Goal: Information Seeking & Learning: Compare options

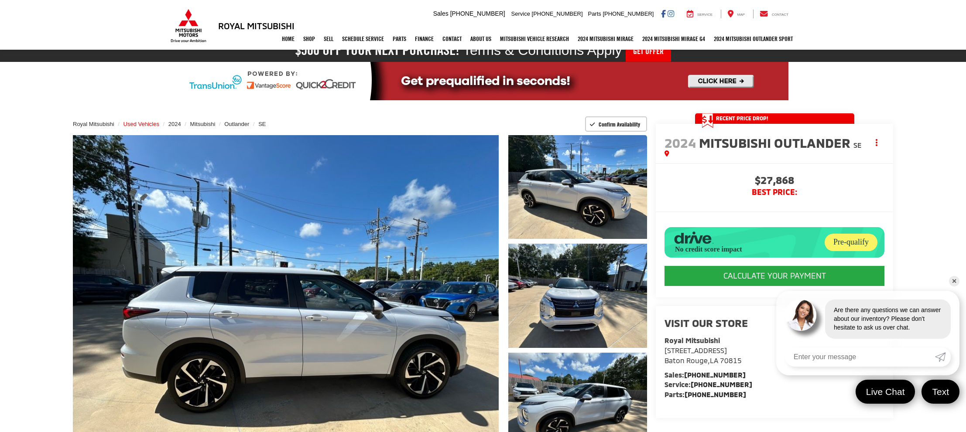
scroll to position [20, 0]
click at [146, 124] on span "Used Vehicles" at bounding box center [141, 124] width 36 height 7
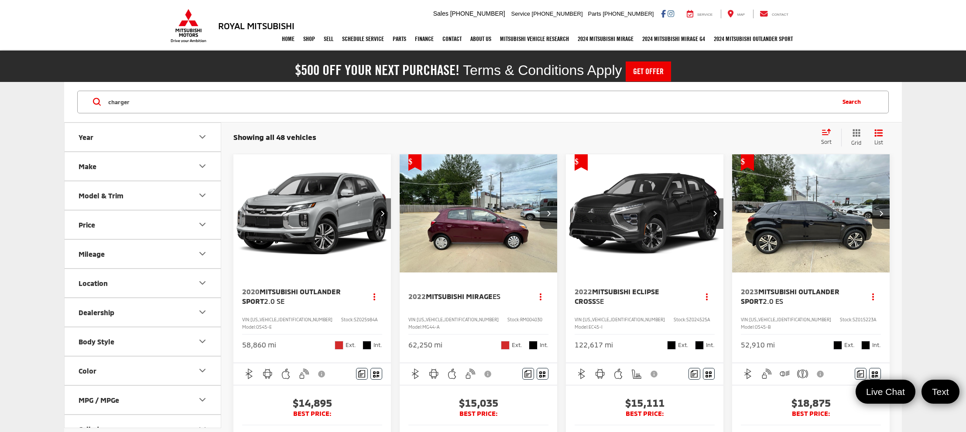
type input "charger"
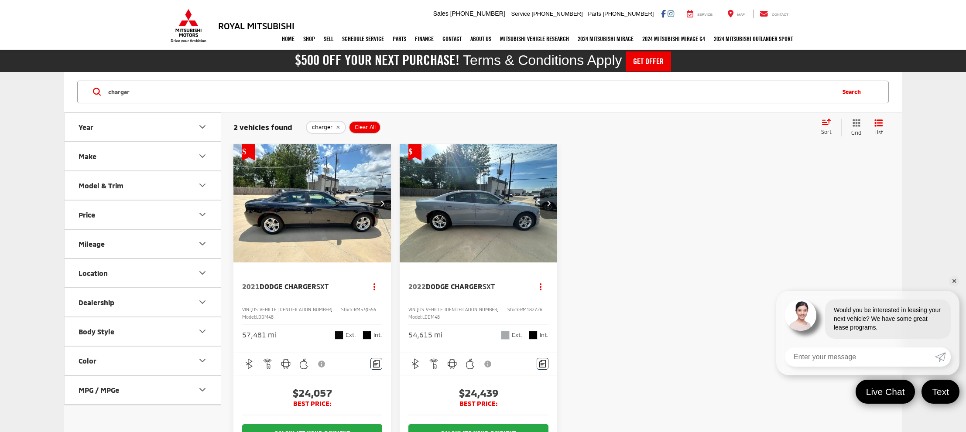
scroll to position [6, 0]
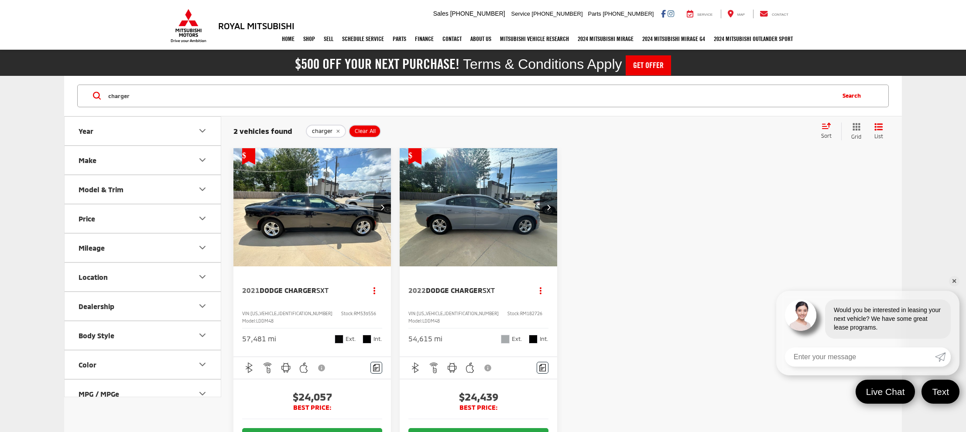
click at [953, 279] on link "✕" at bounding box center [954, 281] width 10 height 10
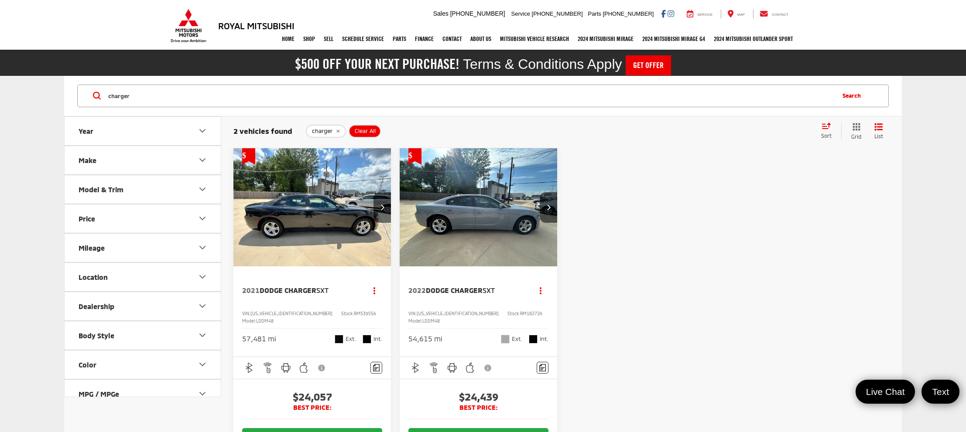
click at [654, 113] on div "charger charger charger Search" at bounding box center [483, 96] width 838 height 41
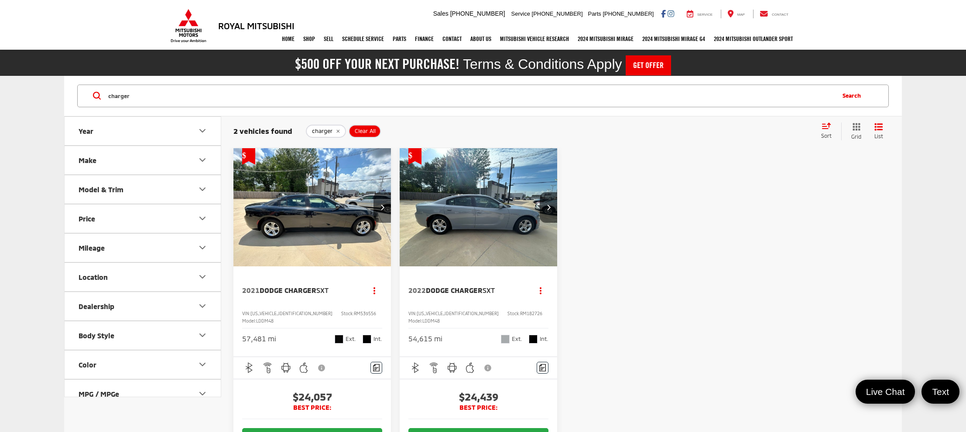
click at [654, 113] on div "charger charger charger Search" at bounding box center [483, 96] width 838 height 41
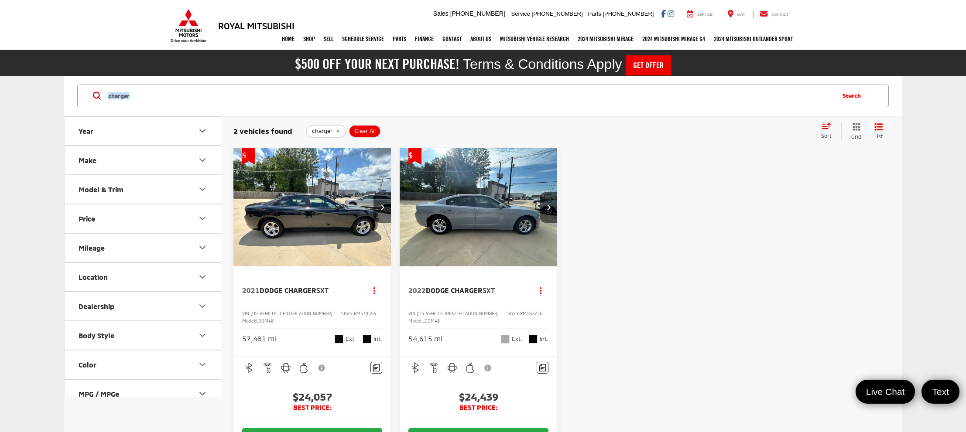
click at [654, 113] on div "charger charger charger Search" at bounding box center [483, 96] width 838 height 41
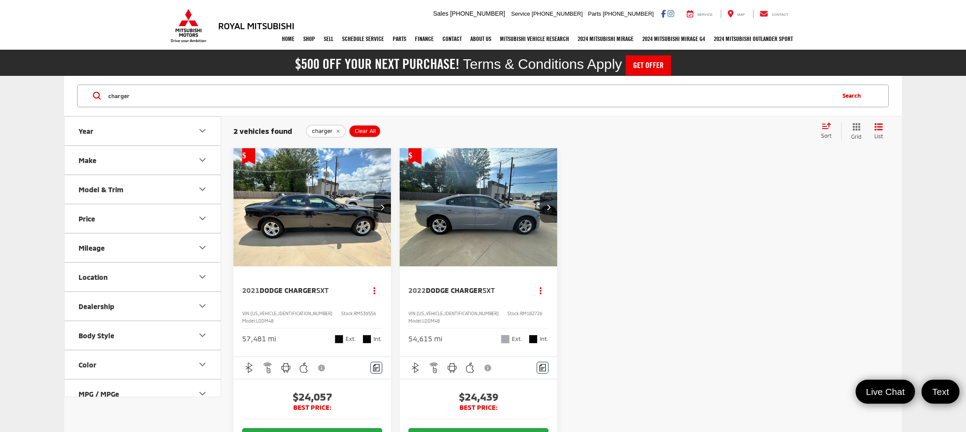
click at [654, 113] on div "charger charger charger Search" at bounding box center [483, 96] width 838 height 41
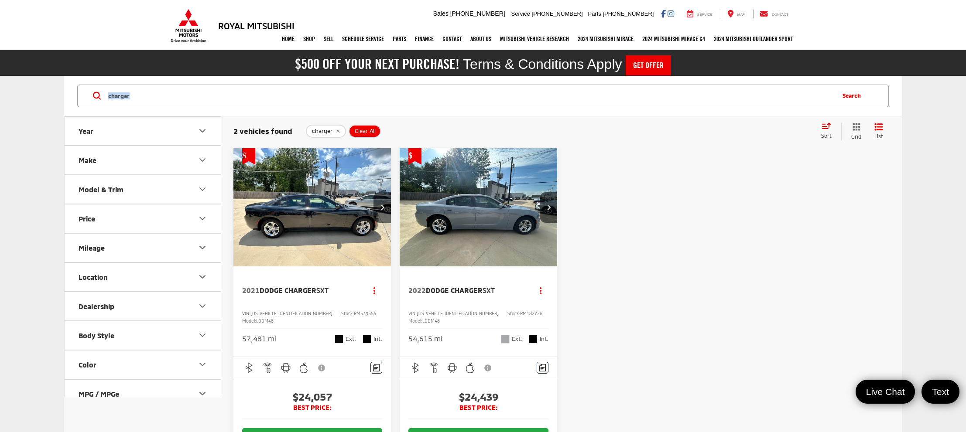
click at [654, 113] on div "charger charger charger Search" at bounding box center [483, 96] width 838 height 41
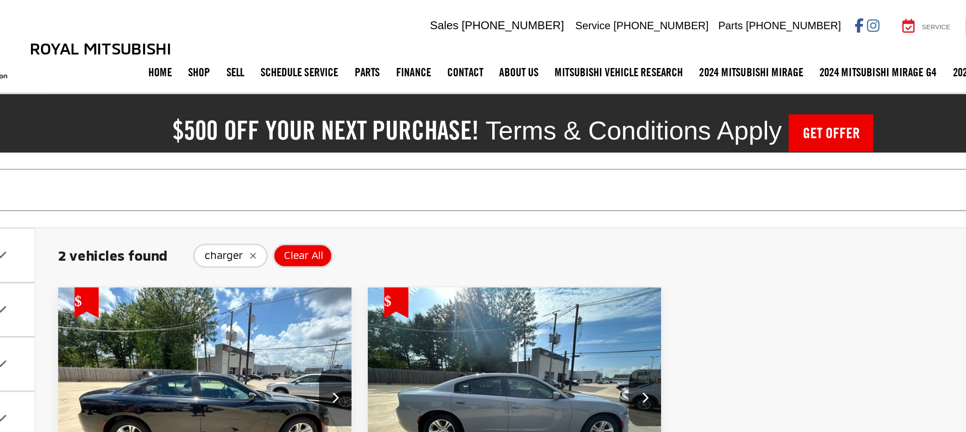
click at [369, 106] on input "charger" at bounding box center [470, 102] width 726 height 21
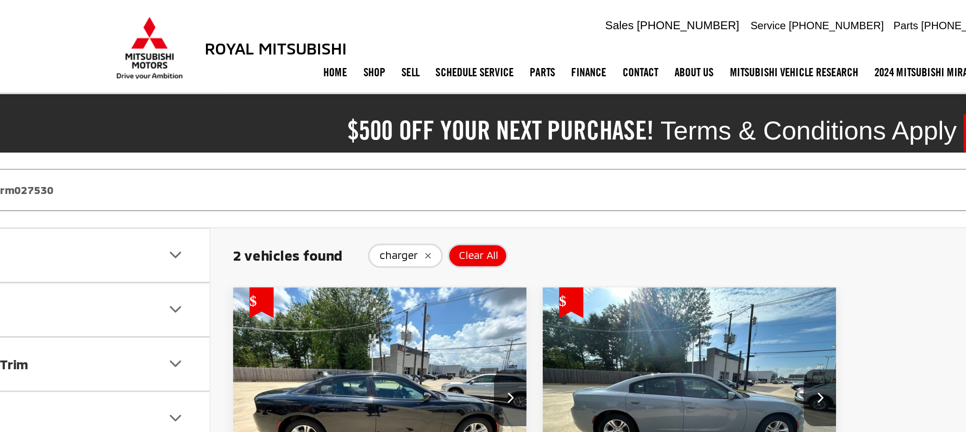
type input "rm027530"
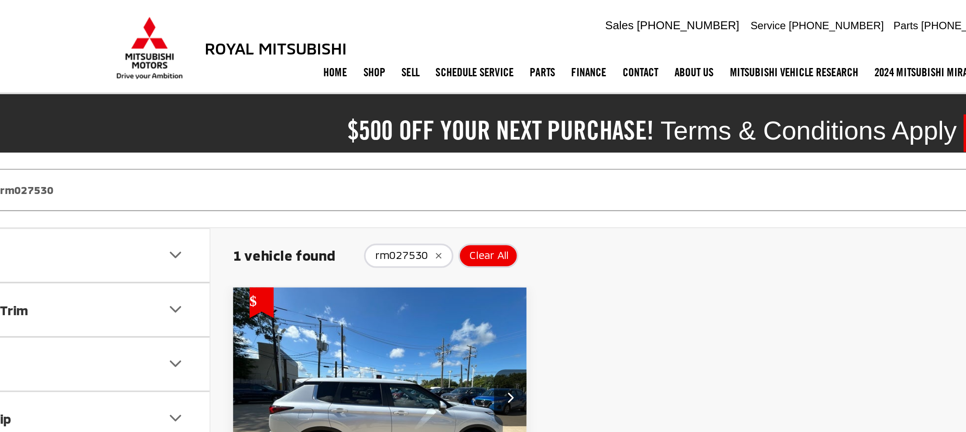
click at [355, 186] on img "2024 Mitsubishi Outlander SE 0" at bounding box center [312, 213] width 159 height 119
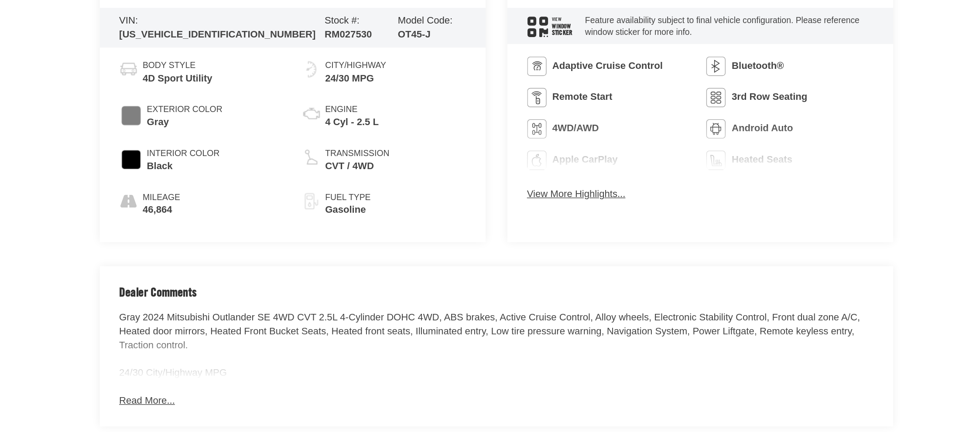
scroll to position [445, 0]
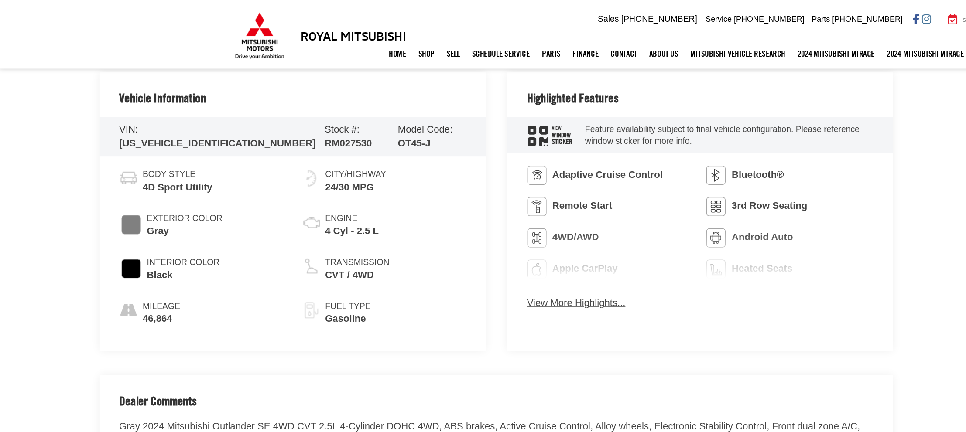
click at [433, 222] on button "View More Highlights..." at bounding box center [417, 220] width 71 height 10
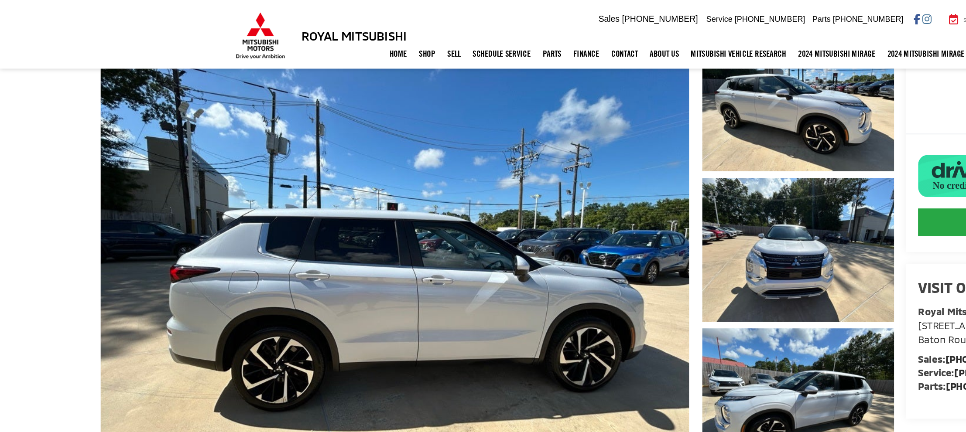
scroll to position [0, 0]
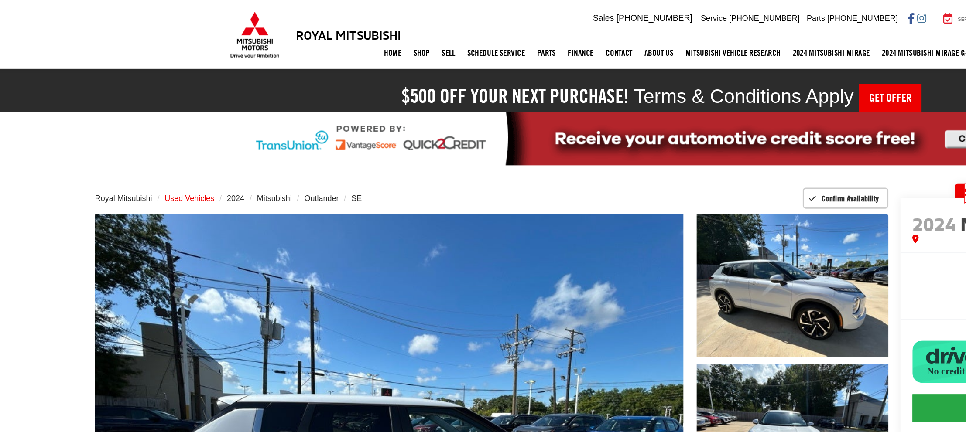
click at [144, 143] on span "Used Vehicles" at bounding box center [141, 144] width 36 height 7
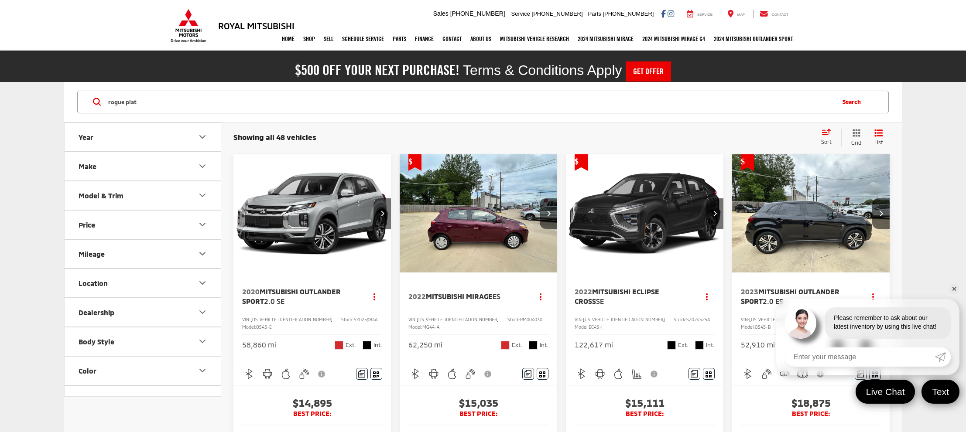
type input "rogue plat"
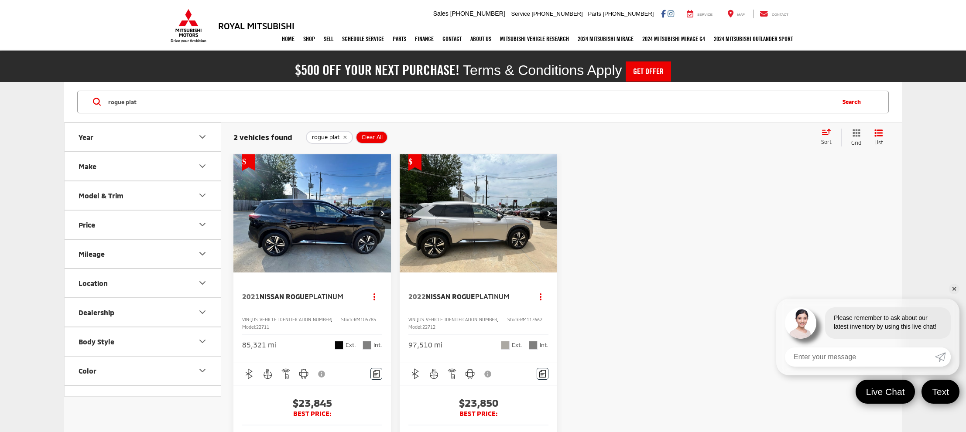
click at [328, 237] on img "2021 Nissan Rogue Platinum 0" at bounding box center [312, 213] width 159 height 119
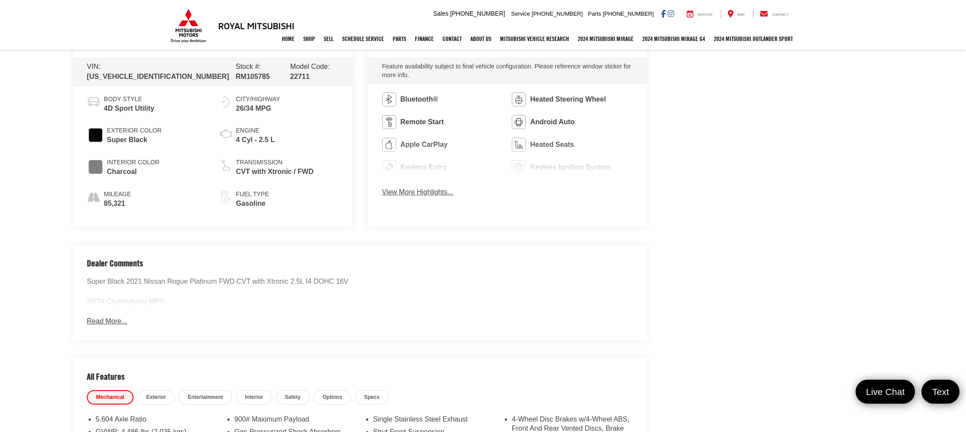
scroll to position [504, 0]
click at [391, 194] on button "View More Highlights..." at bounding box center [417, 191] width 71 height 10
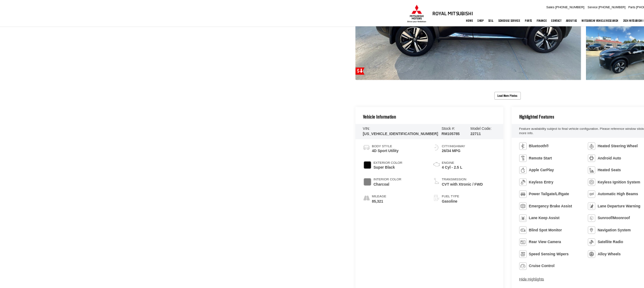
scroll to position [110, 0]
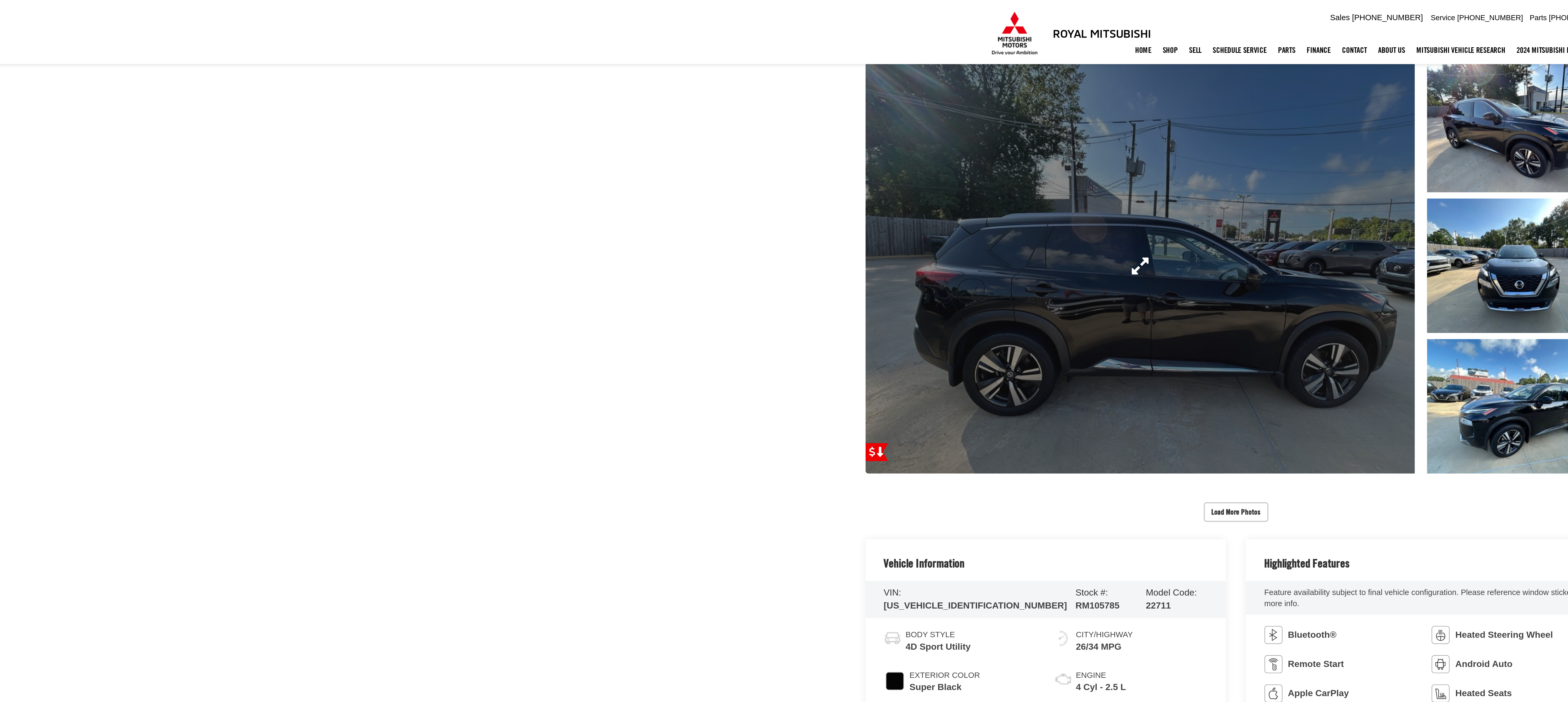
click at [588, 133] on link "Expand Photo 0" at bounding box center [664, 125] width 259 height 196
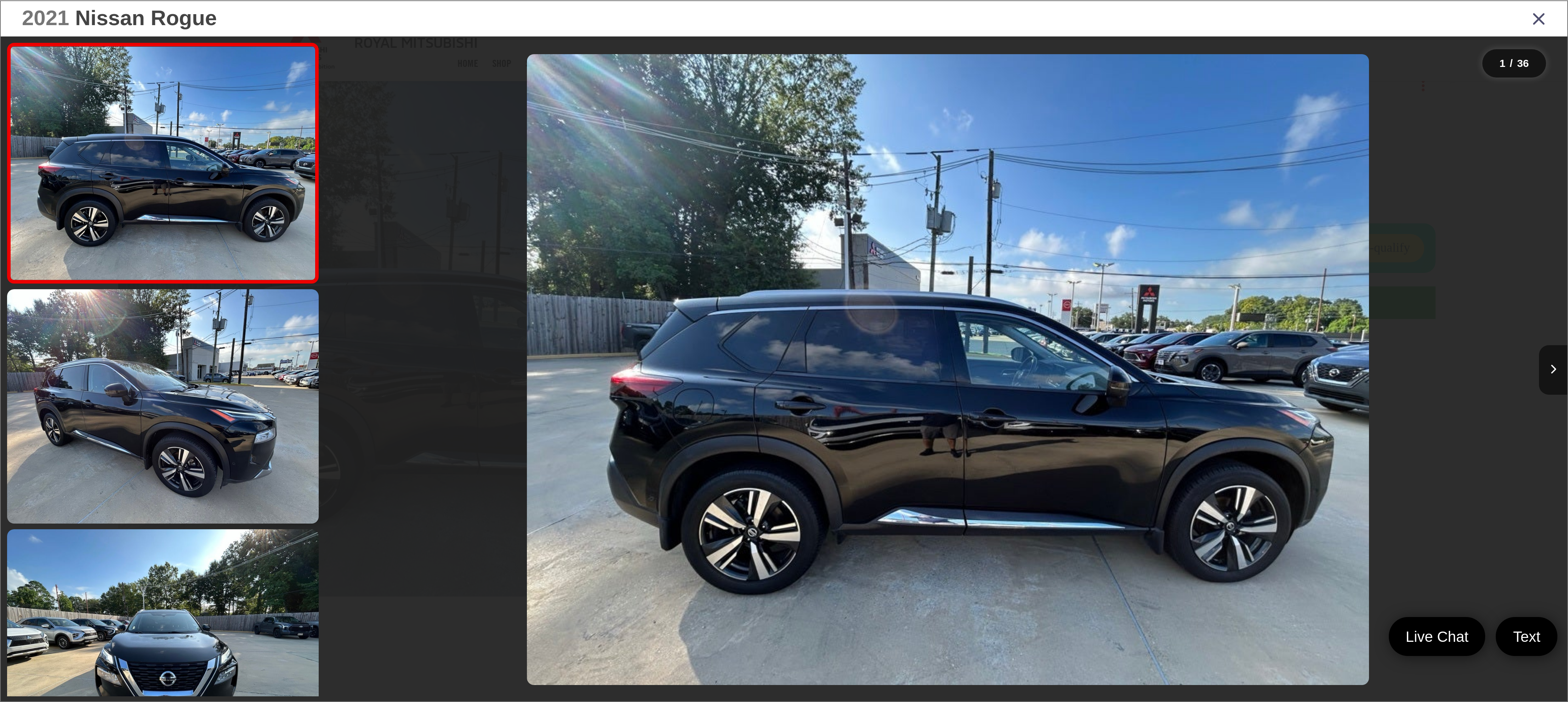
scroll to position [89, 0]
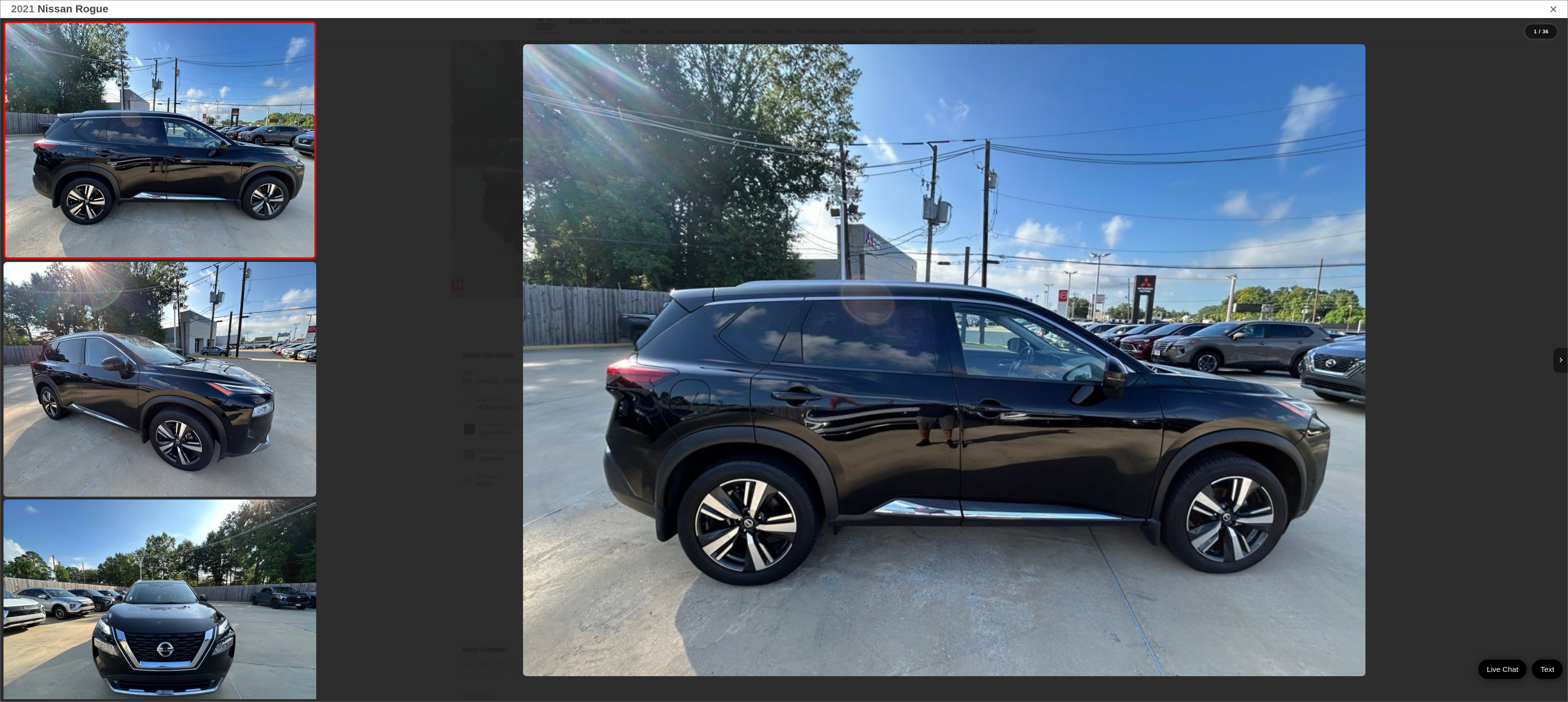
click at [784, 351] on button "Next image" at bounding box center [1560, 360] width 14 height 25
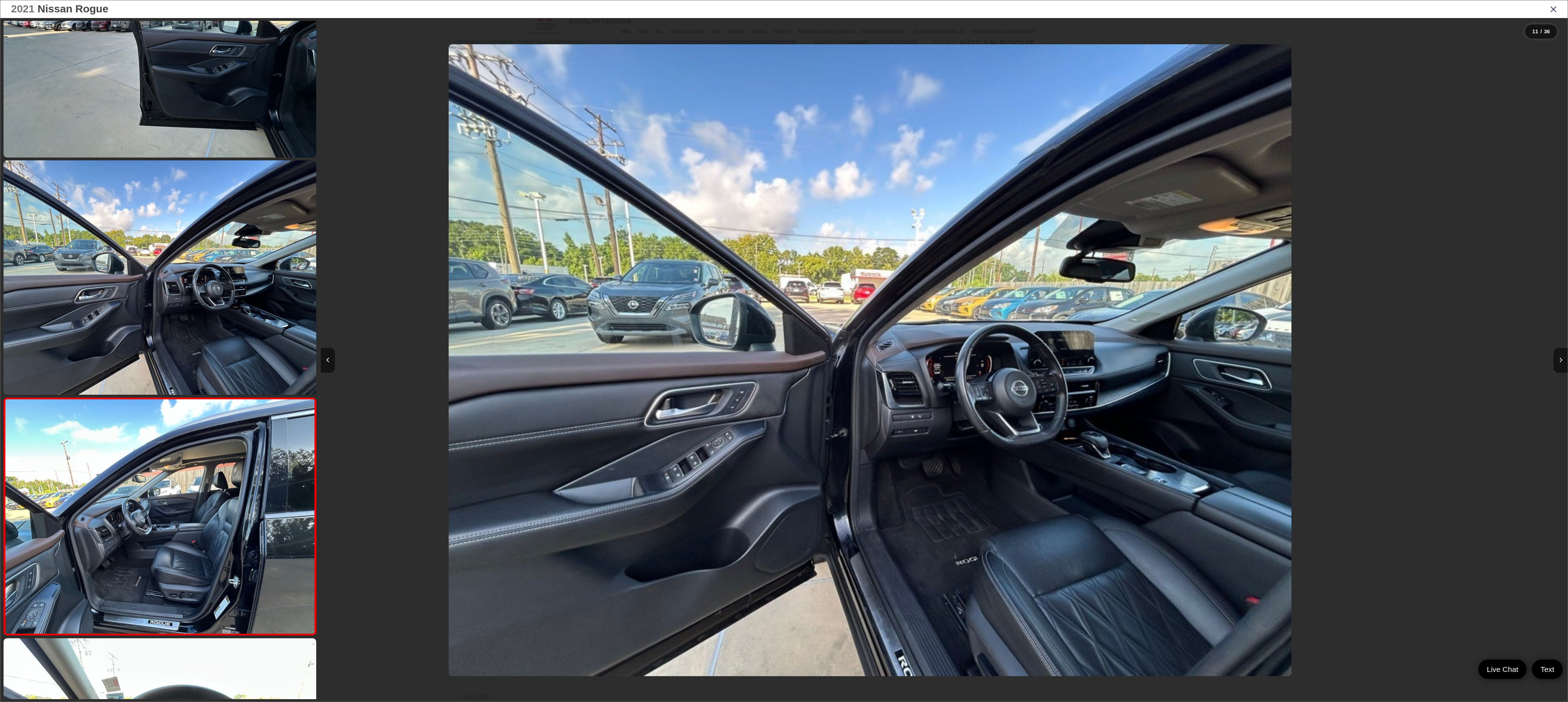
scroll to position [0, 0]
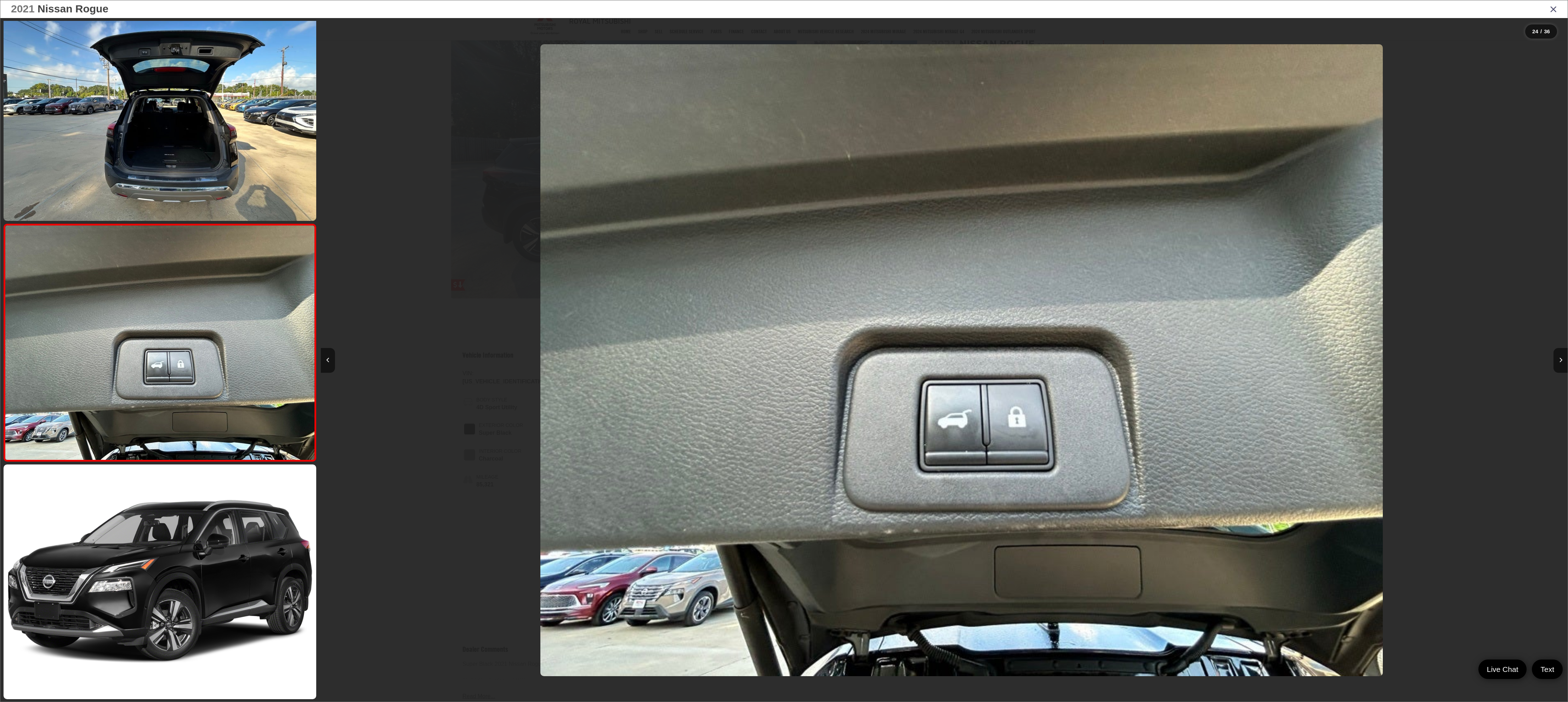
click at [784, 7] on icon "Close gallery" at bounding box center [1553, 8] width 7 height 9
